Goal: Navigation & Orientation: Find specific page/section

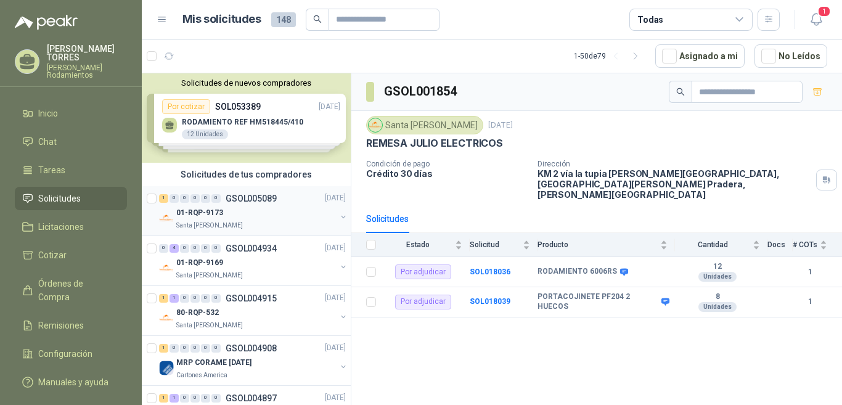
click at [263, 197] on p "GSOL005089" at bounding box center [251, 198] width 51 height 9
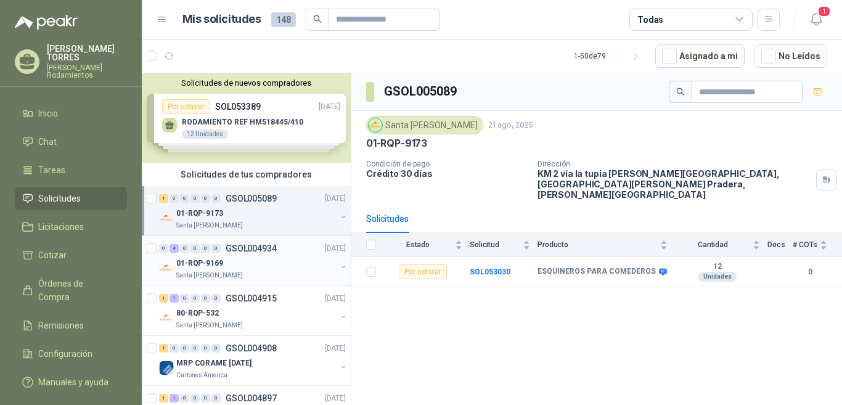
click at [272, 245] on p "GSOL004934" at bounding box center [251, 248] width 51 height 9
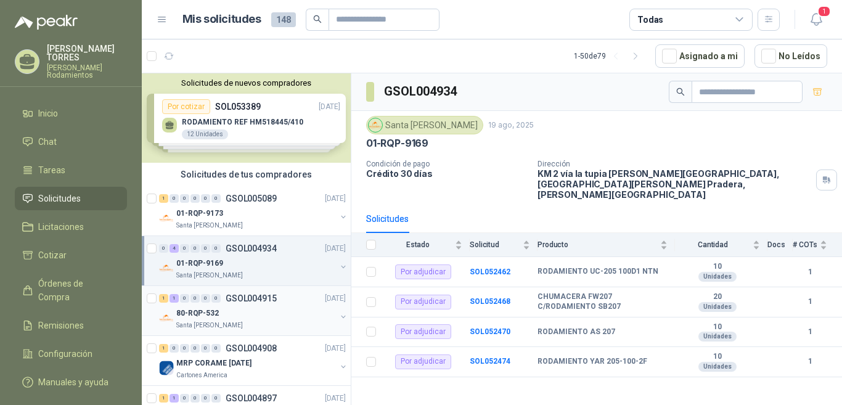
click at [274, 296] on p "GSOL004915" at bounding box center [251, 298] width 51 height 9
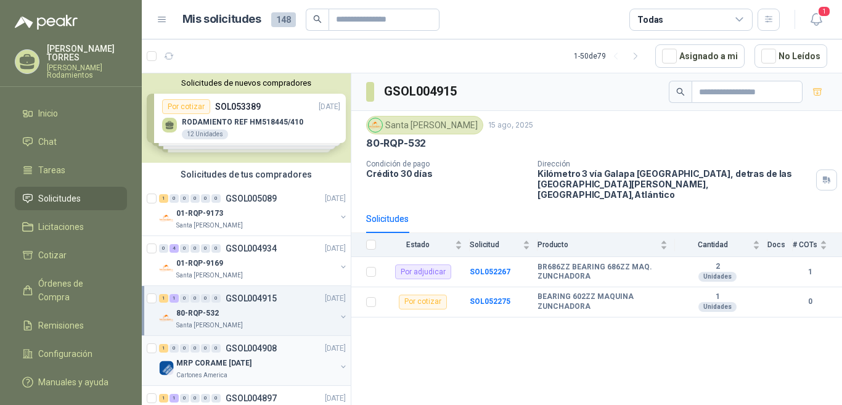
click at [271, 348] on p "GSOL004908" at bounding box center [251, 348] width 51 height 9
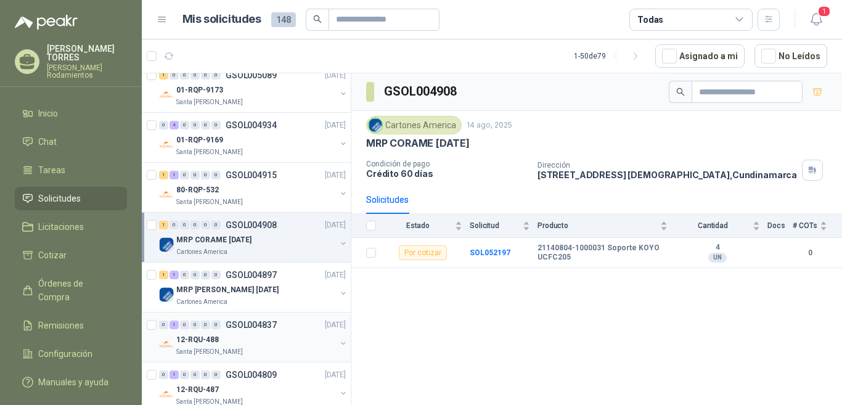
scroll to position [185, 0]
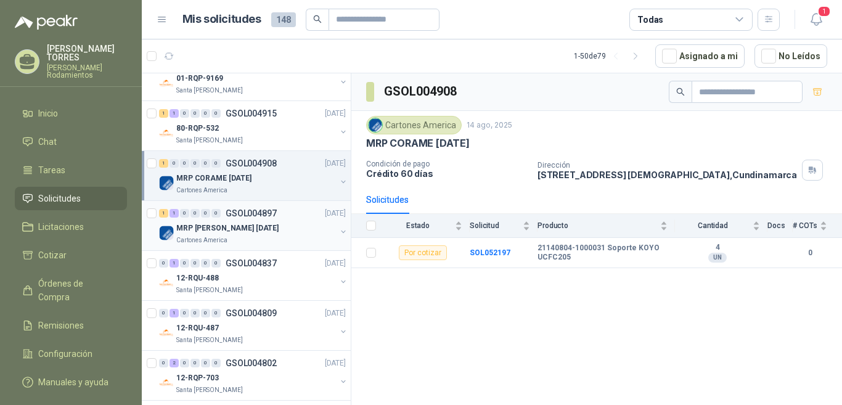
click at [261, 214] on p "GSOL004897" at bounding box center [251, 213] width 51 height 9
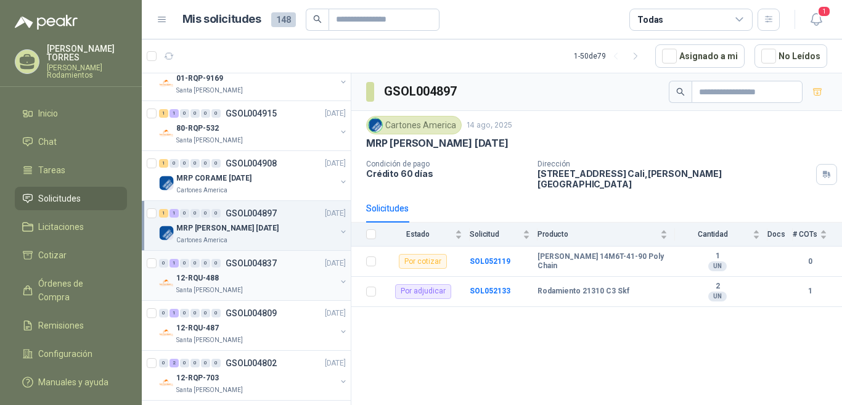
click at [267, 263] on p "GSOL004837" at bounding box center [251, 263] width 51 height 9
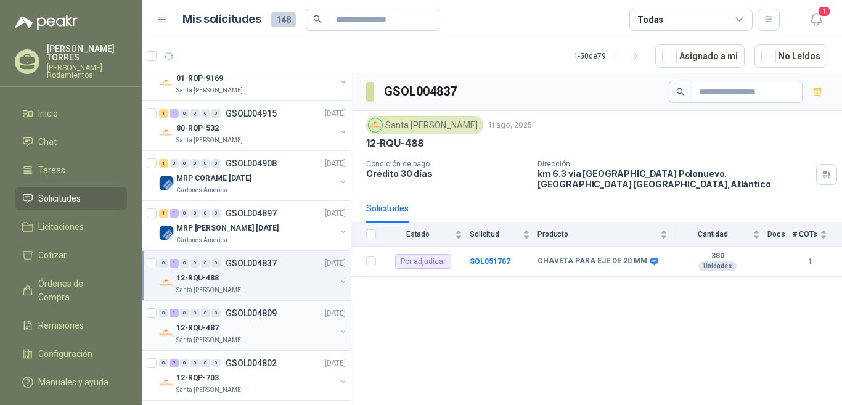
click at [269, 309] on p "GSOL004809" at bounding box center [251, 313] width 51 height 9
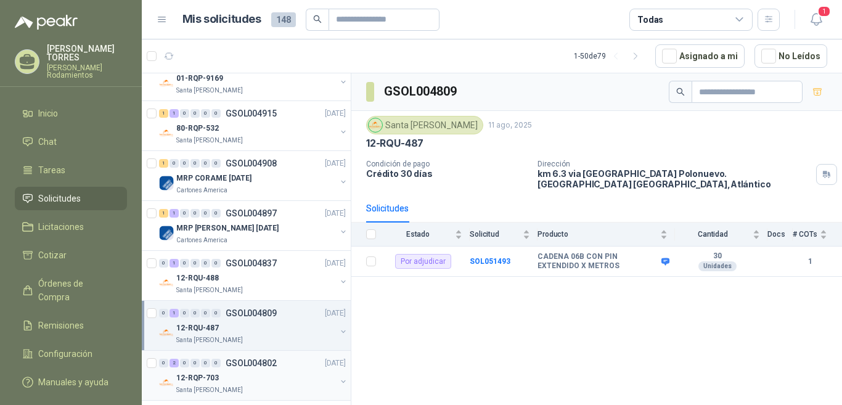
click at [272, 360] on p "GSOL004802" at bounding box center [251, 363] width 51 height 9
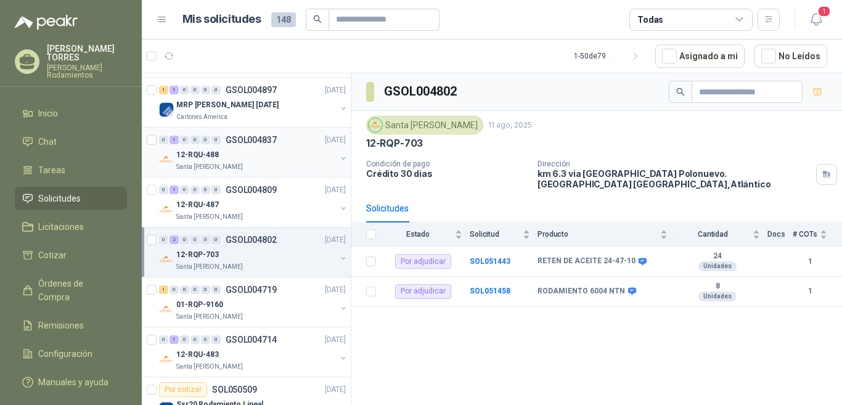
scroll to position [370, 0]
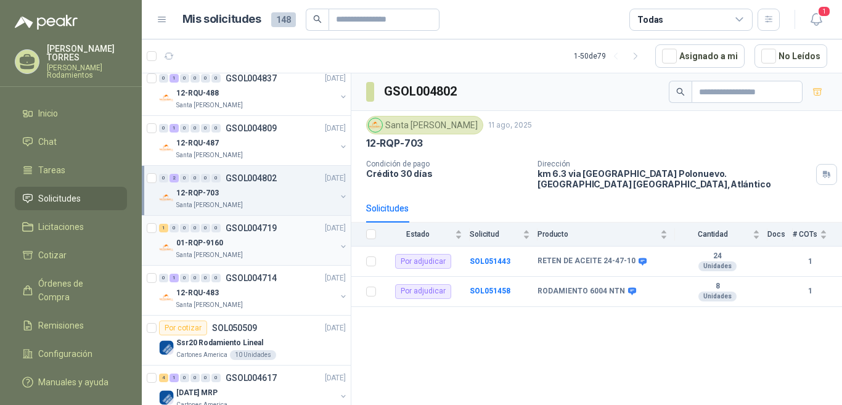
click at [253, 224] on p "GSOL004719" at bounding box center [251, 228] width 51 height 9
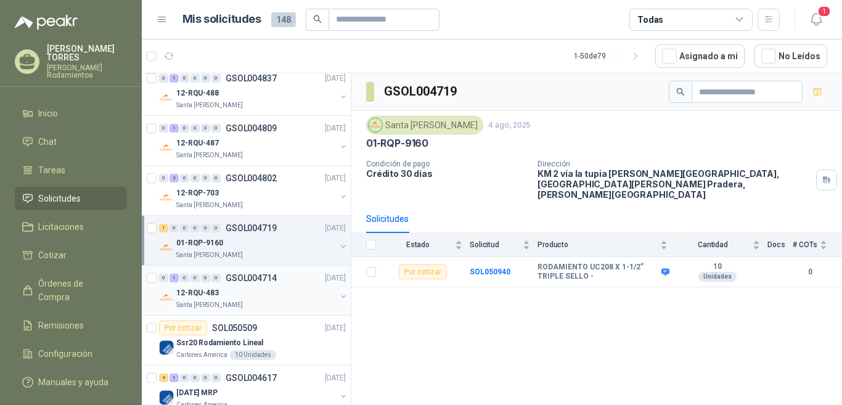
click at [264, 281] on p "GSOL004714" at bounding box center [251, 278] width 51 height 9
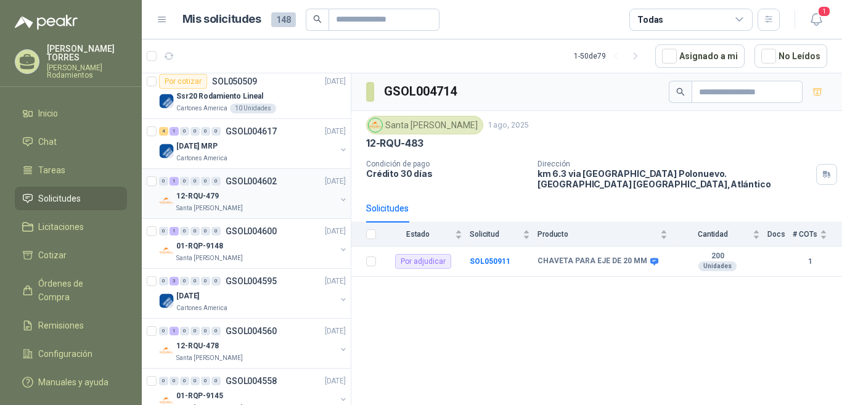
scroll to position [678, 0]
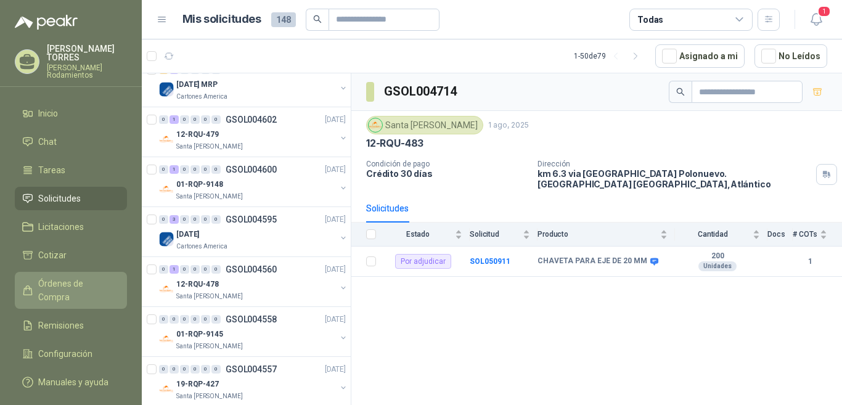
click at [76, 277] on span "Órdenes de Compra" at bounding box center [76, 290] width 77 height 27
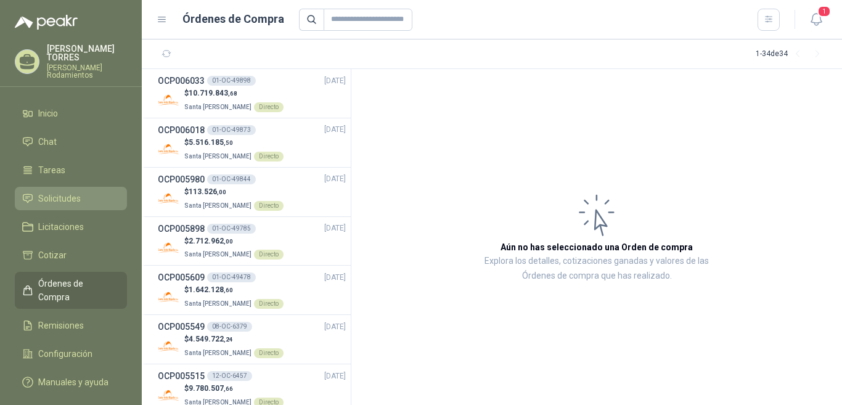
click at [70, 192] on span "Solicitudes" at bounding box center [59, 199] width 43 height 14
